Goal: Information Seeking & Learning: Find specific fact

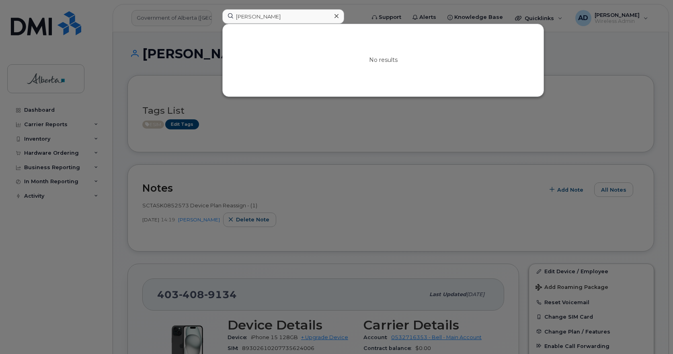
scroll to position [121, 0]
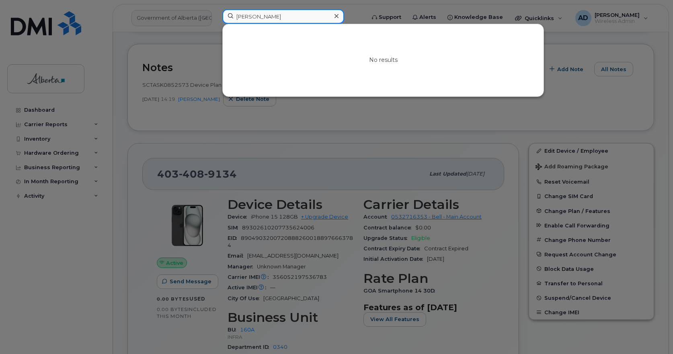
drag, startPoint x: 304, startPoint y: 16, endPoint x: -57, endPoint y: 71, distance: 365.0
paste input "[PERSON_NAME]"
type input "[PERSON_NAME]"
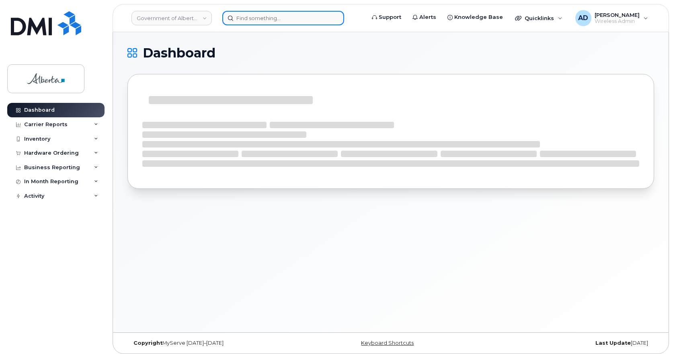
click at [268, 18] on input at bounding box center [283, 18] width 122 height 14
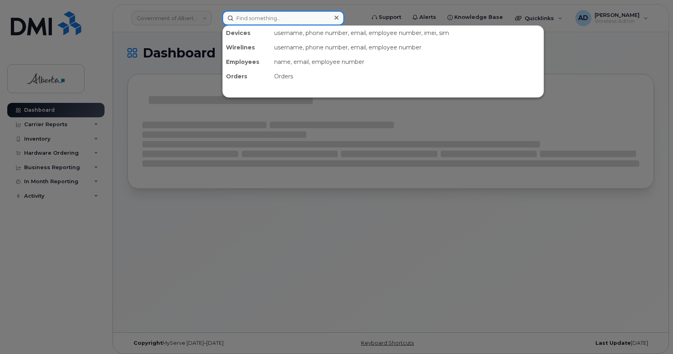
paste input "[PERSON_NAME]"
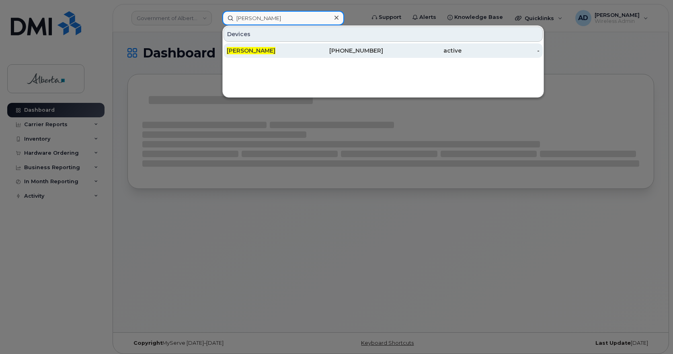
type input "[PERSON_NAME]"
click at [246, 49] on span "[PERSON_NAME]" at bounding box center [251, 50] width 49 height 7
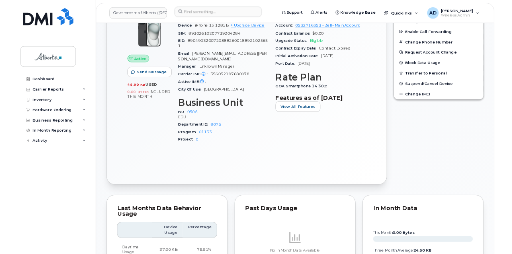
scroll to position [201, 0]
